Goal: Task Accomplishment & Management: Use online tool/utility

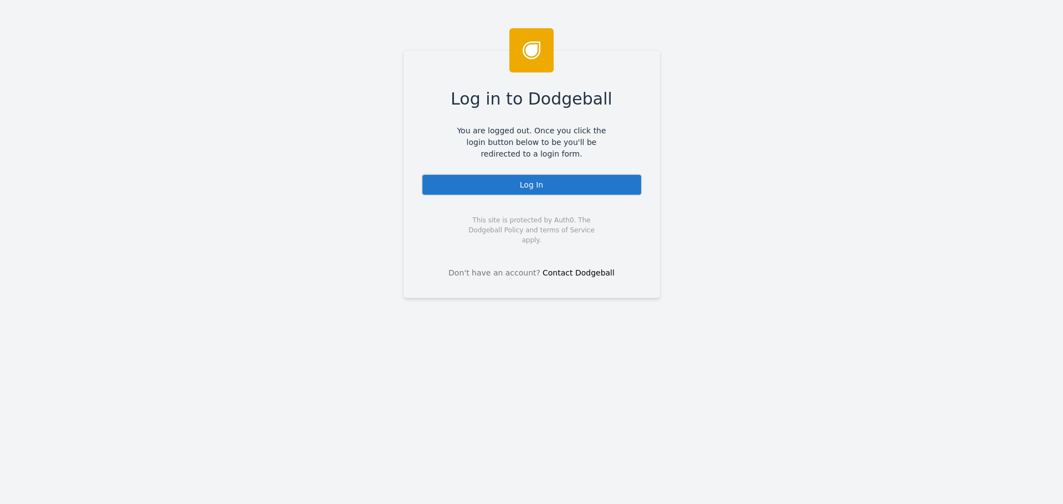
click at [517, 181] on div "Log In" at bounding box center [531, 185] width 221 height 22
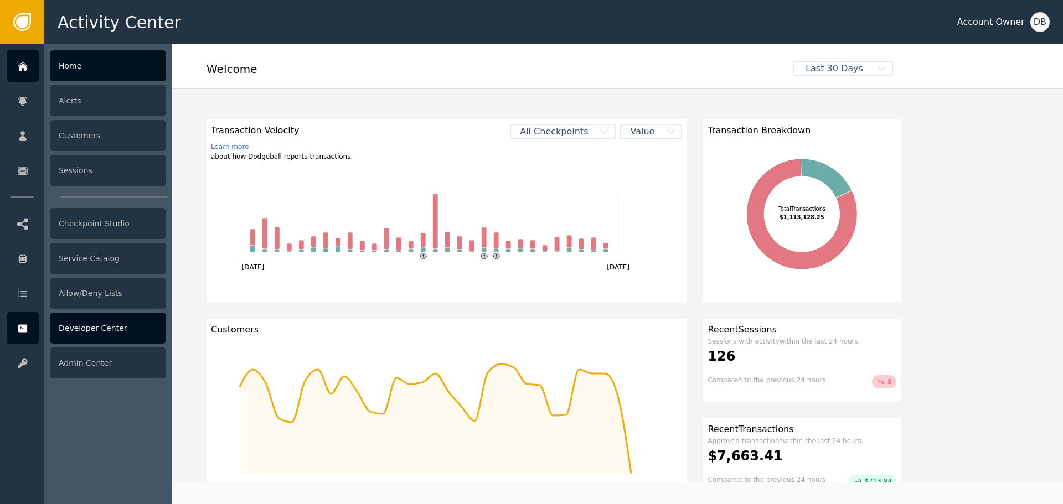
click at [111, 330] on div "Developer Center" at bounding box center [108, 328] width 116 height 31
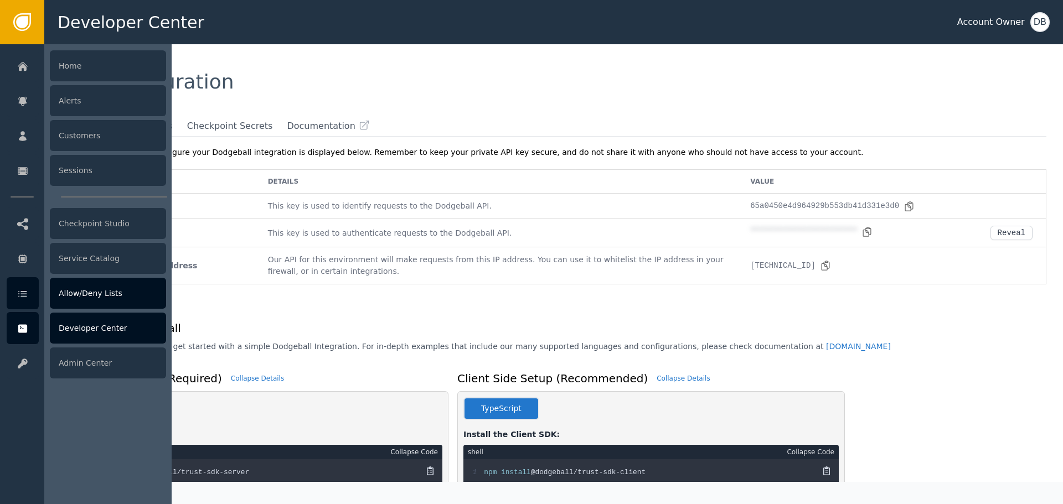
click at [130, 299] on div "Allow/Deny Lists" at bounding box center [108, 293] width 116 height 31
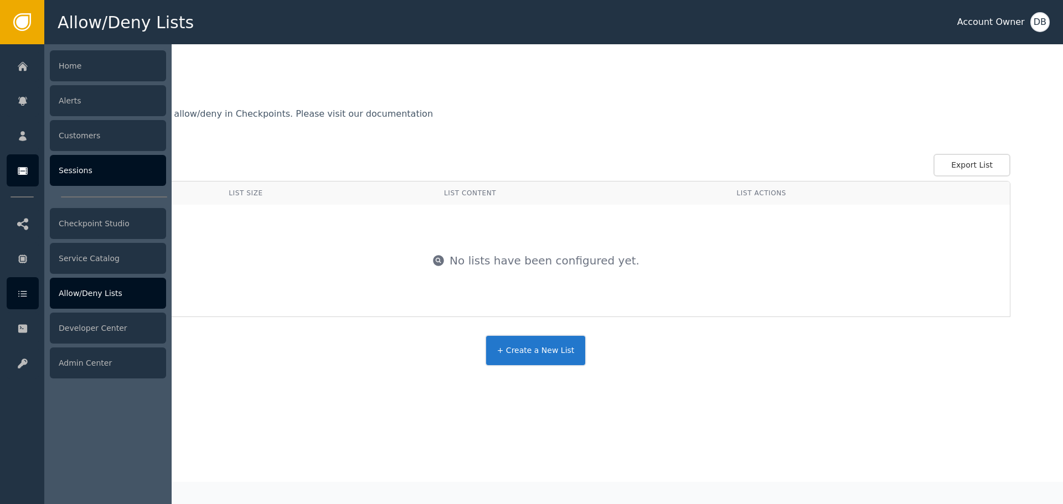
click at [103, 180] on div "Sessions" at bounding box center [108, 170] width 116 height 31
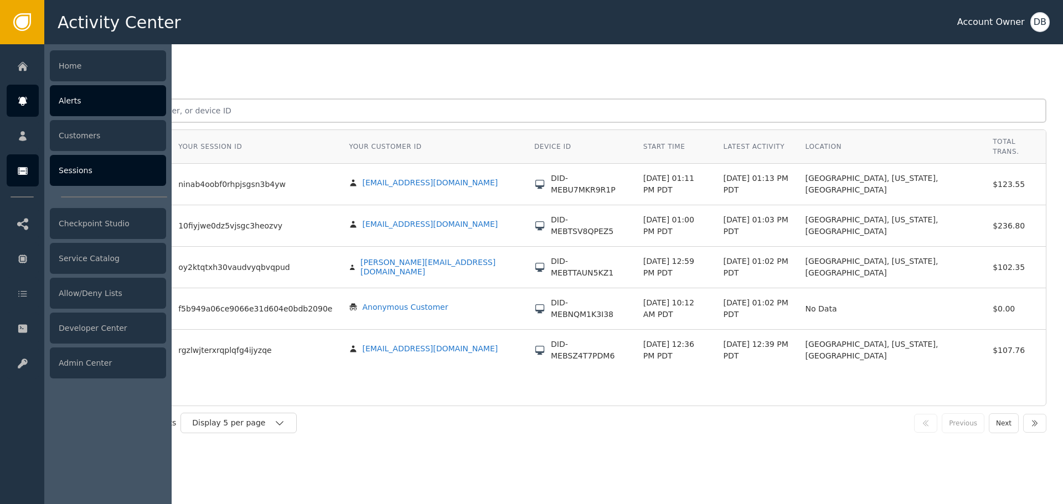
click at [66, 105] on div "Alerts" at bounding box center [108, 100] width 116 height 31
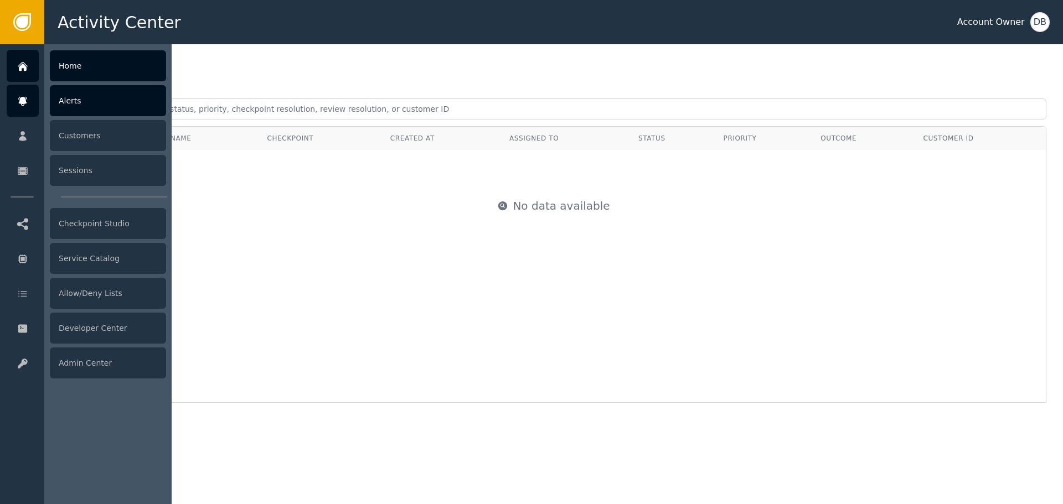
click at [95, 65] on div "Home" at bounding box center [108, 65] width 116 height 31
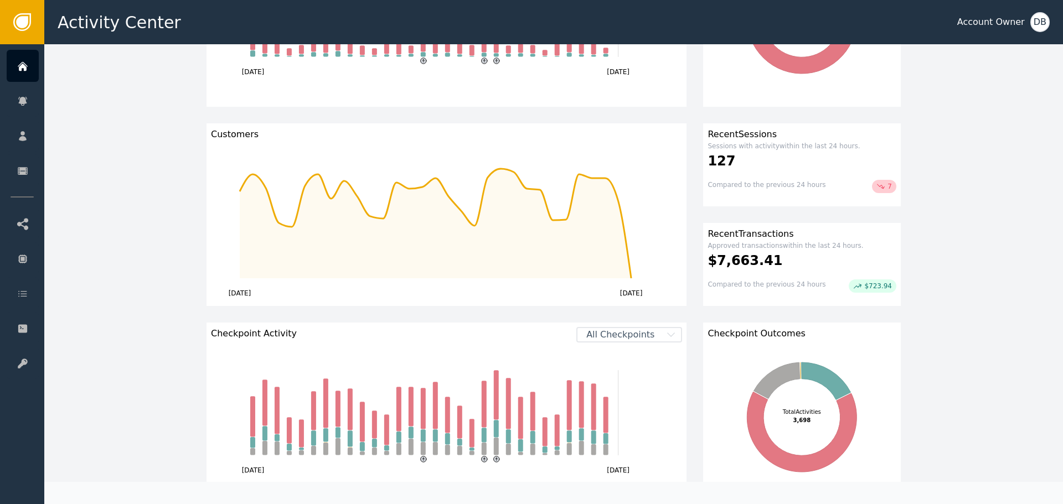
scroll to position [221, 0]
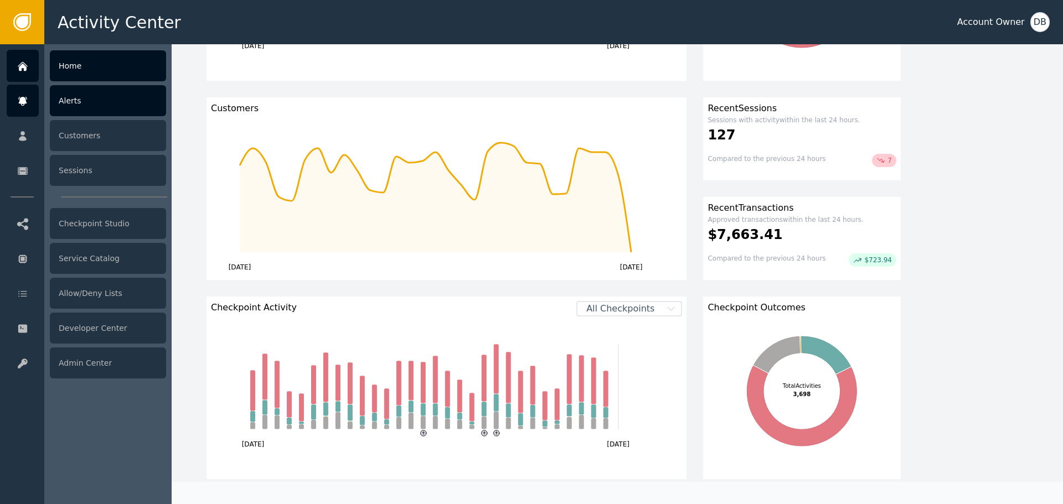
click at [58, 106] on div "Alerts" at bounding box center [108, 100] width 116 height 31
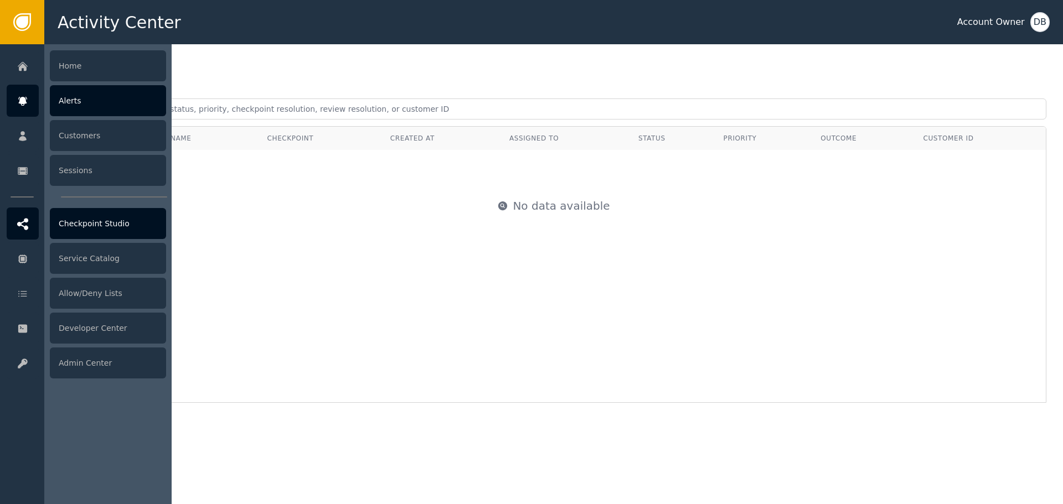
click at [90, 219] on div "Checkpoint Studio" at bounding box center [108, 223] width 116 height 31
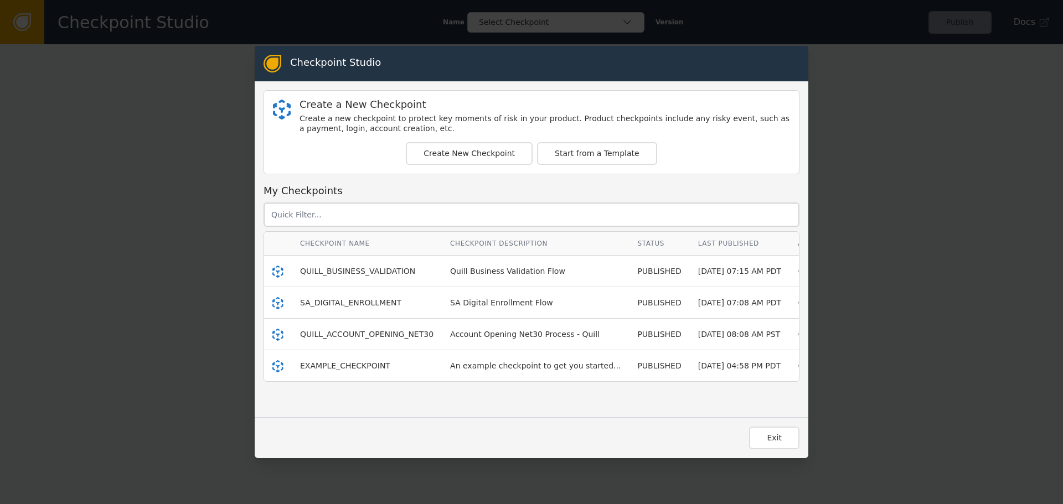
click at [314, 262] on td "QUILL_BUSINESS_VALIDATION" at bounding box center [367, 272] width 150 height 32
drag, startPoint x: 323, startPoint y: 270, endPoint x: 357, endPoint y: 268, distance: 34.3
click at [356, 268] on span "QUILL_BUSINESS_VALIDATION" at bounding box center [357, 271] width 115 height 9
drag, startPoint x: 357, startPoint y: 268, endPoint x: 421, endPoint y: 262, distance: 63.9
click at [358, 268] on span "QUILL_BUSINESS_VALIDATION" at bounding box center [357, 271] width 115 height 9
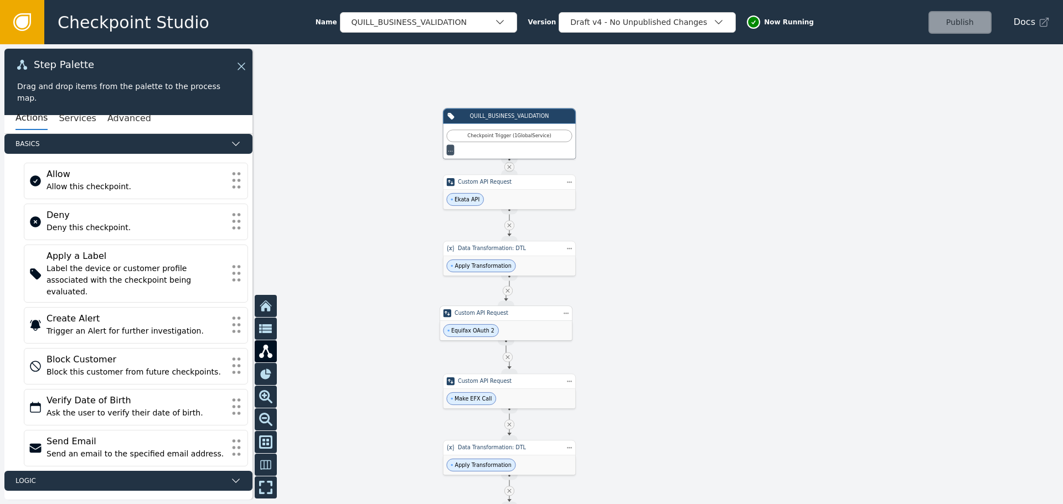
drag, startPoint x: 612, startPoint y: 286, endPoint x: 549, endPoint y: 317, distance: 70.1
click at [544, 317] on div "Custom API Request" at bounding box center [505, 313] width 103 height 8
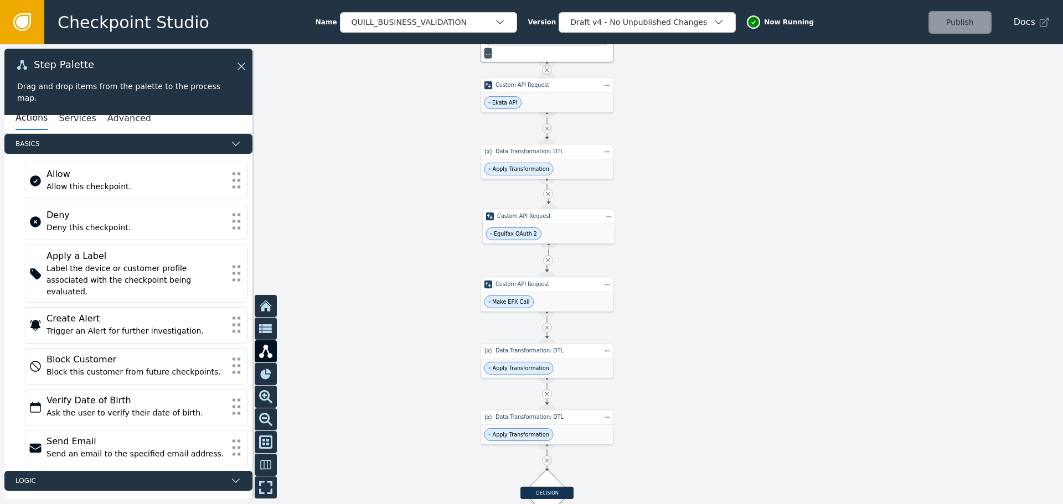
drag, startPoint x: 644, startPoint y: 328, endPoint x: 688, endPoint y: 105, distance: 227.4
click at [688, 129] on div at bounding box center [531, 274] width 1063 height 460
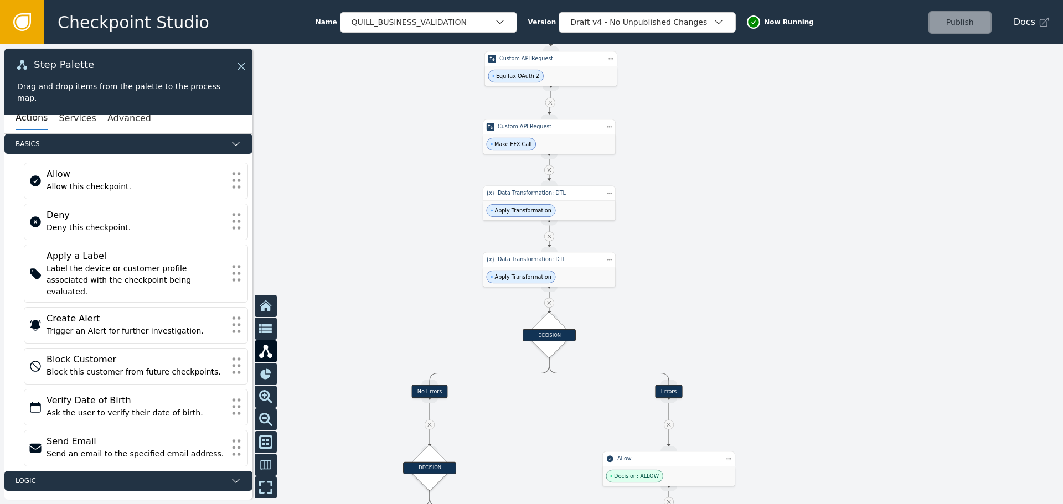
drag, startPoint x: 720, startPoint y: 251, endPoint x: 596, endPoint y: 262, distance: 124.5
click at [699, 209] on div at bounding box center [531, 274] width 1063 height 460
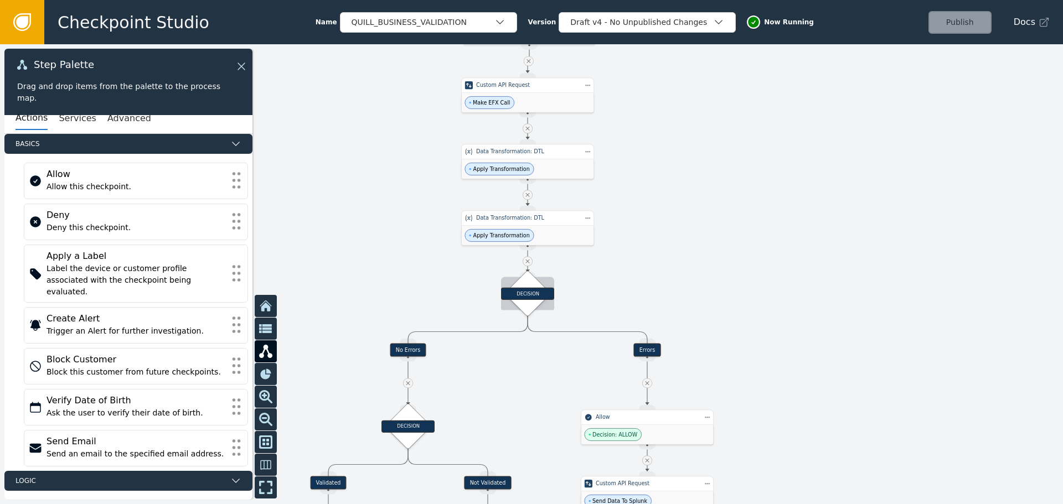
click at [547, 308] on div "DECISION" at bounding box center [527, 293] width 53 height 33
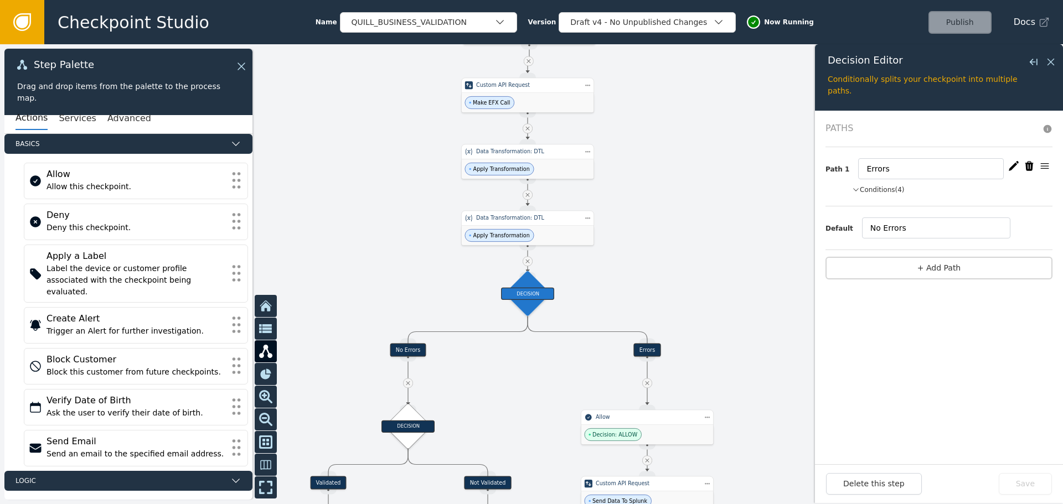
click at [893, 198] on div "Path 1 Errors Conditions (4) processedNoCriticalErrors = false and efxcli is no…" at bounding box center [938, 176] width 227 height 59
click at [885, 190] on button "Conditions (4)" at bounding box center [878, 190] width 53 height 10
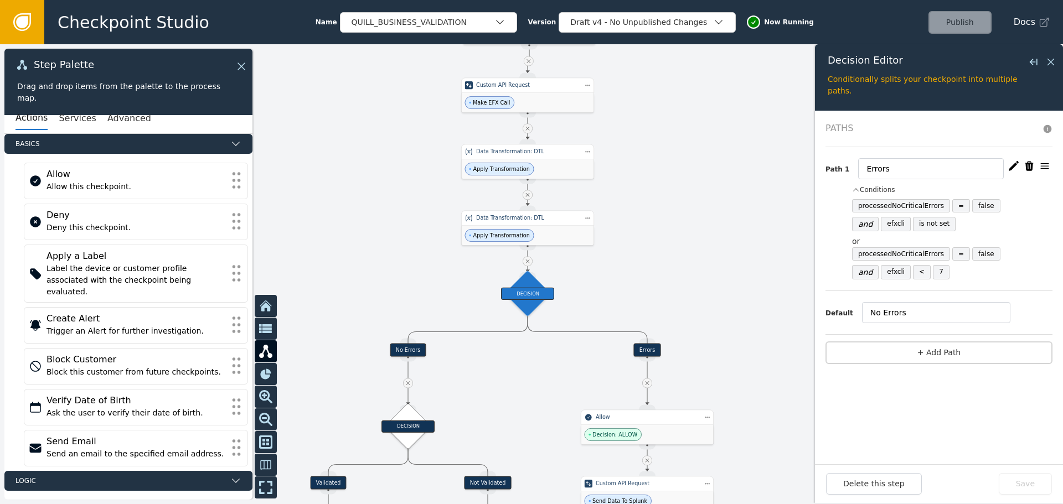
click at [1009, 163] on icon "button" at bounding box center [1013, 166] width 11 height 11
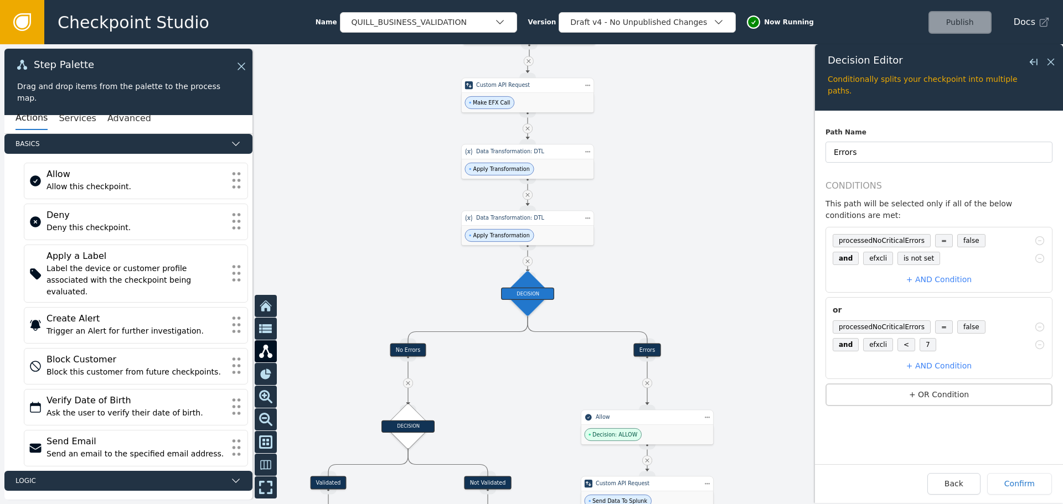
click at [945, 257] on div "processedNoCriticalErrors = false and efxcli is not set + AND Condition" at bounding box center [938, 260] width 227 height 66
click at [946, 270] on button "+ AND Condition" at bounding box center [938, 280] width 221 height 20
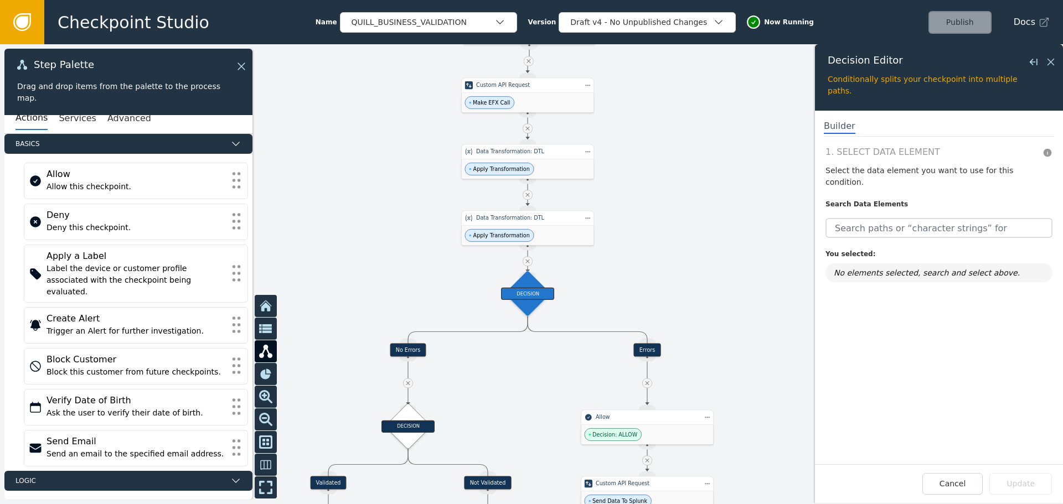
click at [921, 214] on div at bounding box center [938, 226] width 227 height 24
click at [924, 218] on input "text" at bounding box center [938, 228] width 227 height 20
click at [896, 218] on input "text" at bounding box center [938, 228] width 227 height 20
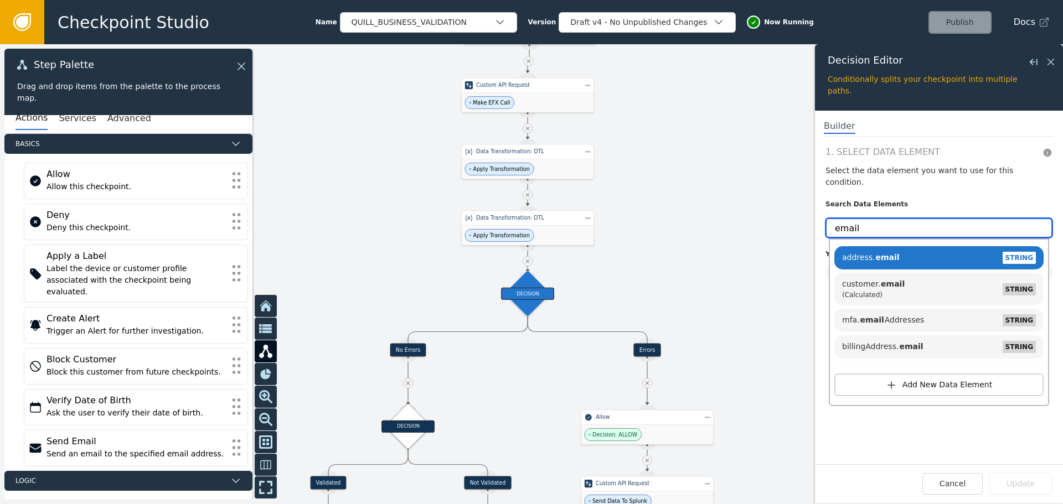
drag, startPoint x: 897, startPoint y: 206, endPoint x: 721, endPoint y: 210, distance: 176.1
click at [728, 209] on div "Target Handle for step No Errors Source Handle for step Target Handle for step …" at bounding box center [531, 274] width 1063 height 460
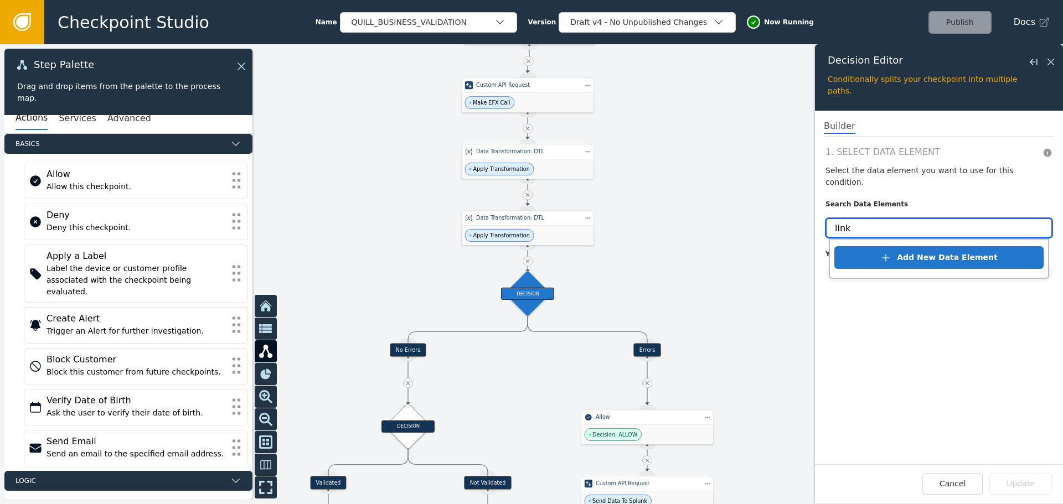
drag, startPoint x: 904, startPoint y: 214, endPoint x: 710, endPoint y: 207, distance: 194.4
click at [710, 207] on div "Target Handle for step No Errors Source Handle for step Target Handle for step …" at bounding box center [531, 274] width 1063 height 460
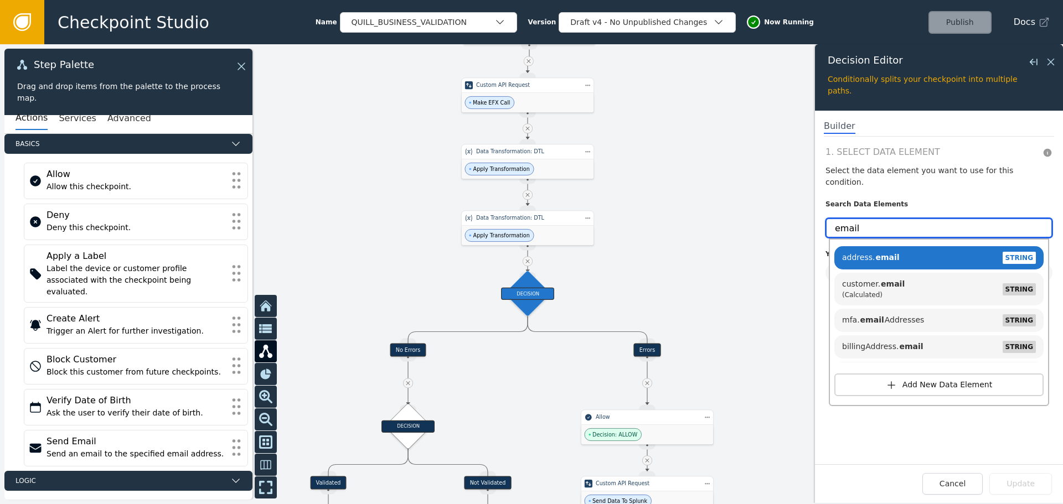
type input "email"
click at [979, 158] on span "1. Select Data Element" at bounding box center [930, 153] width 211 height 14
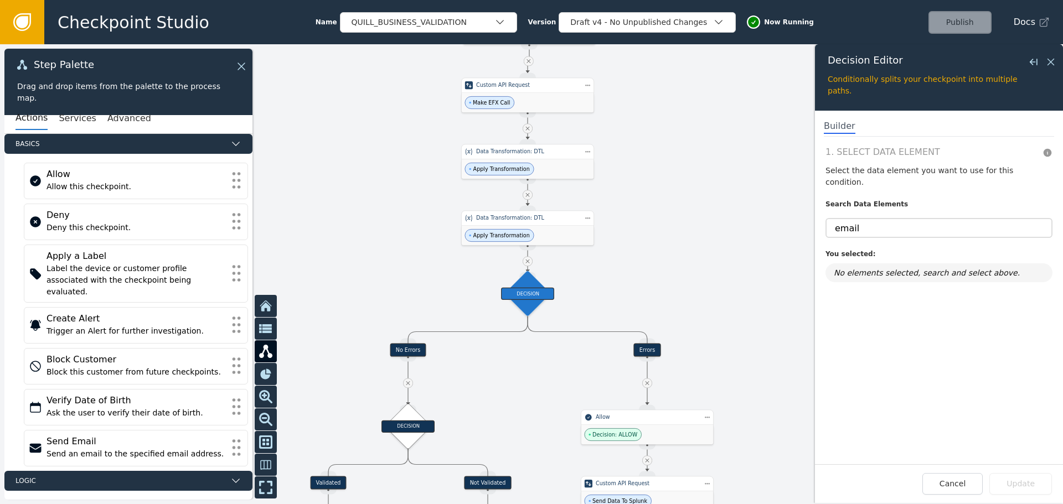
click at [1047, 69] on div "Decision Editor Close flyout" at bounding box center [939, 64] width 223 height 18
click at [1052, 61] on icon at bounding box center [1050, 62] width 7 height 7
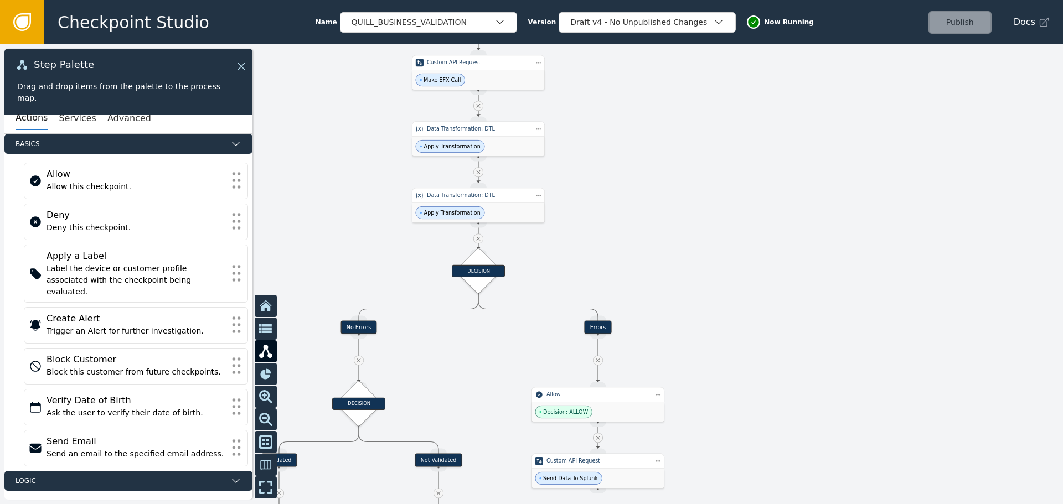
drag, startPoint x: 888, startPoint y: 258, endPoint x: 946, endPoint y: 237, distance: 61.3
click at [946, 238] on div at bounding box center [531, 274] width 1063 height 460
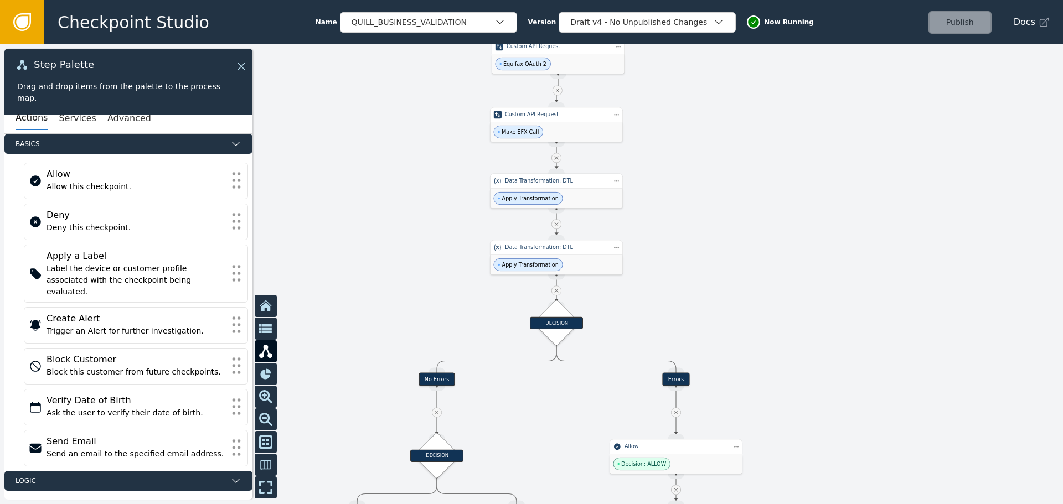
drag, startPoint x: 823, startPoint y: 161, endPoint x: 799, endPoint y: 210, distance: 54.0
click at [799, 210] on div at bounding box center [531, 274] width 1063 height 460
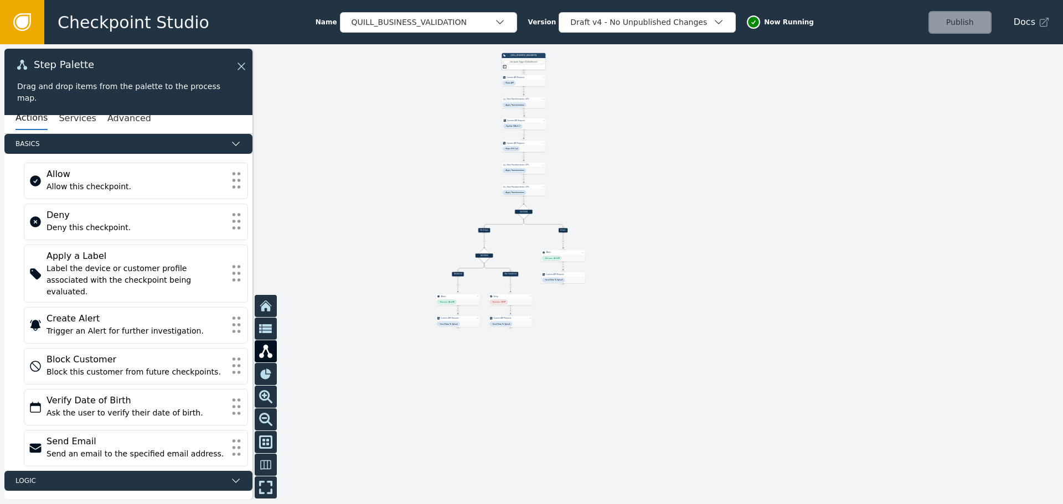
drag, startPoint x: 754, startPoint y: 222, endPoint x: 678, endPoint y: 137, distance: 114.8
click at [660, 148] on div at bounding box center [531, 274] width 1063 height 460
